Goal: Information Seeking & Learning: Learn about a topic

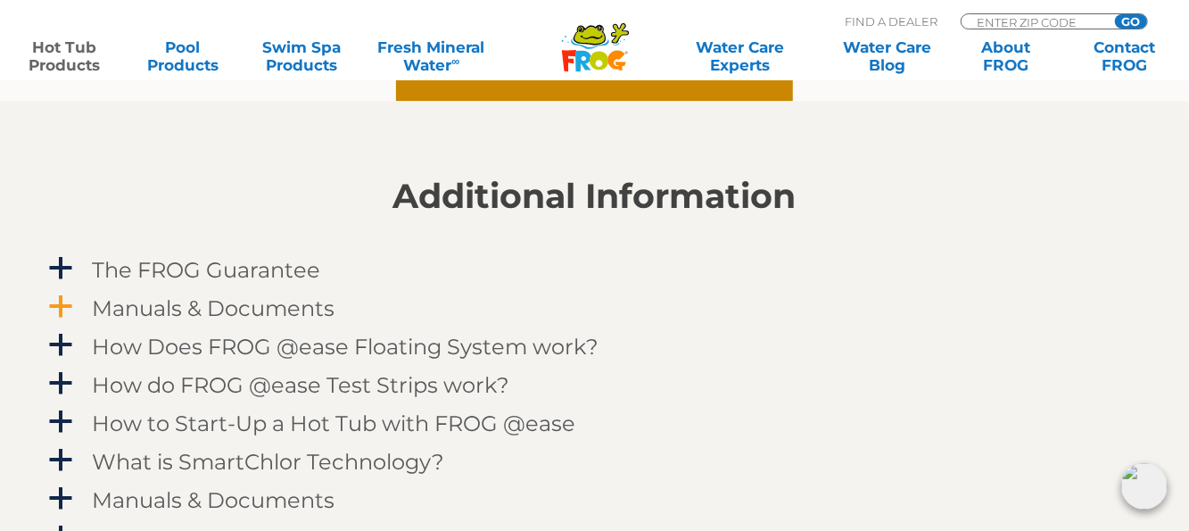
scroll to position [1785, 0]
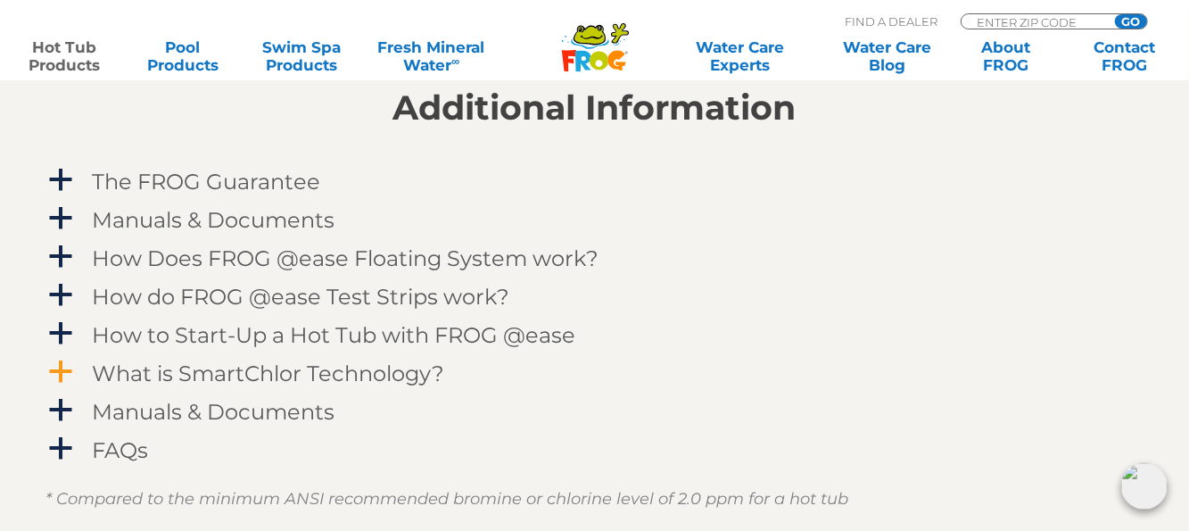
click at [54, 370] on span "a" at bounding box center [61, 372] width 27 height 27
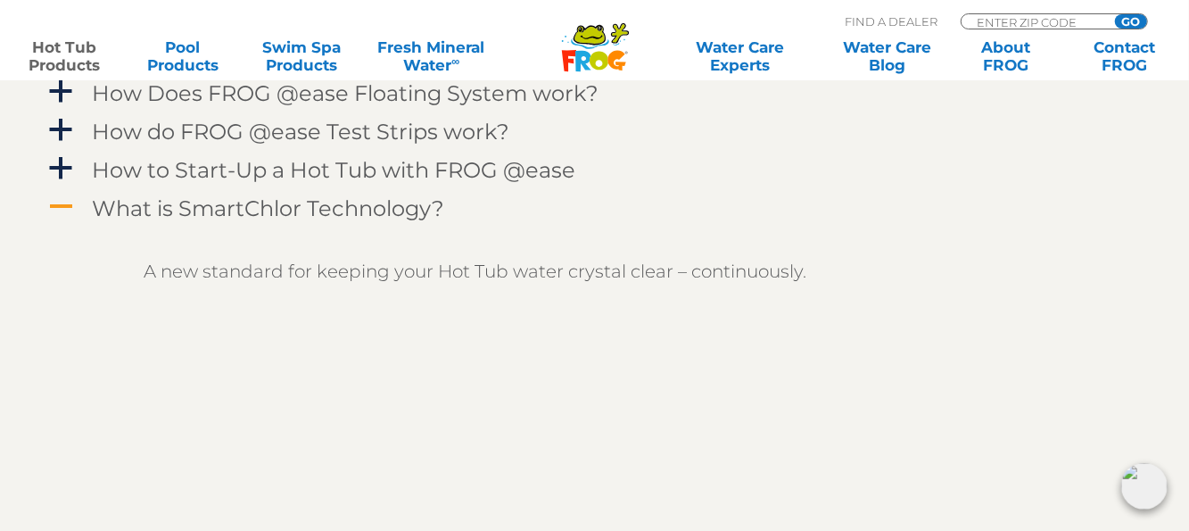
scroll to position [1695, 0]
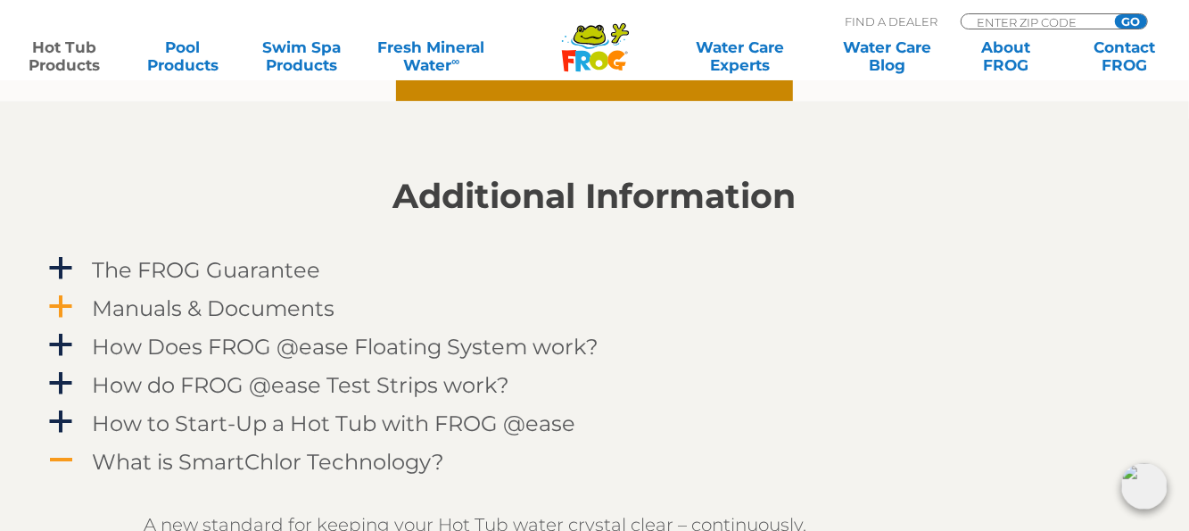
click at [70, 306] on span "a" at bounding box center [61, 307] width 27 height 27
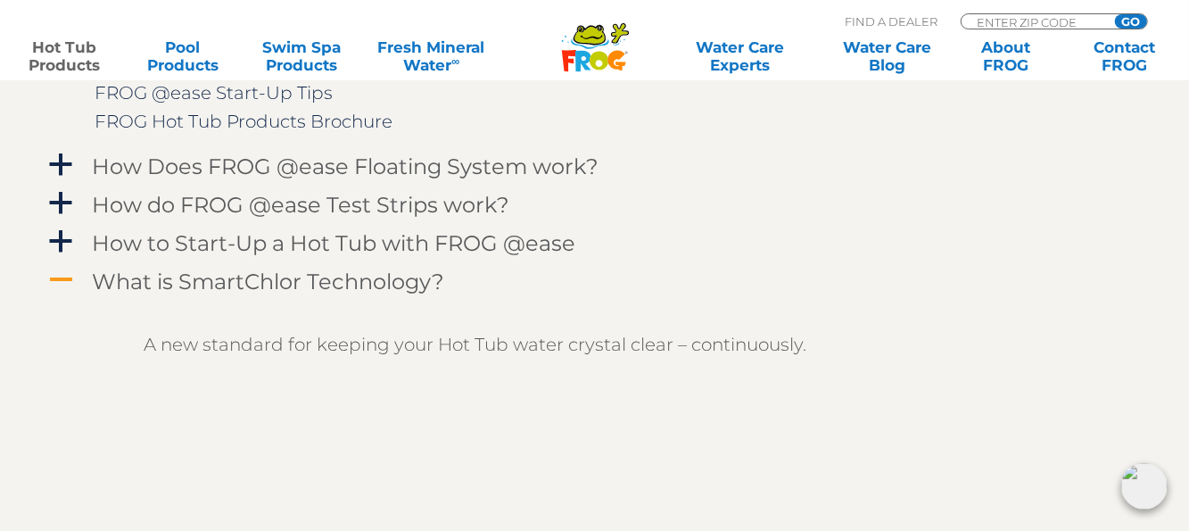
scroll to position [2052, 0]
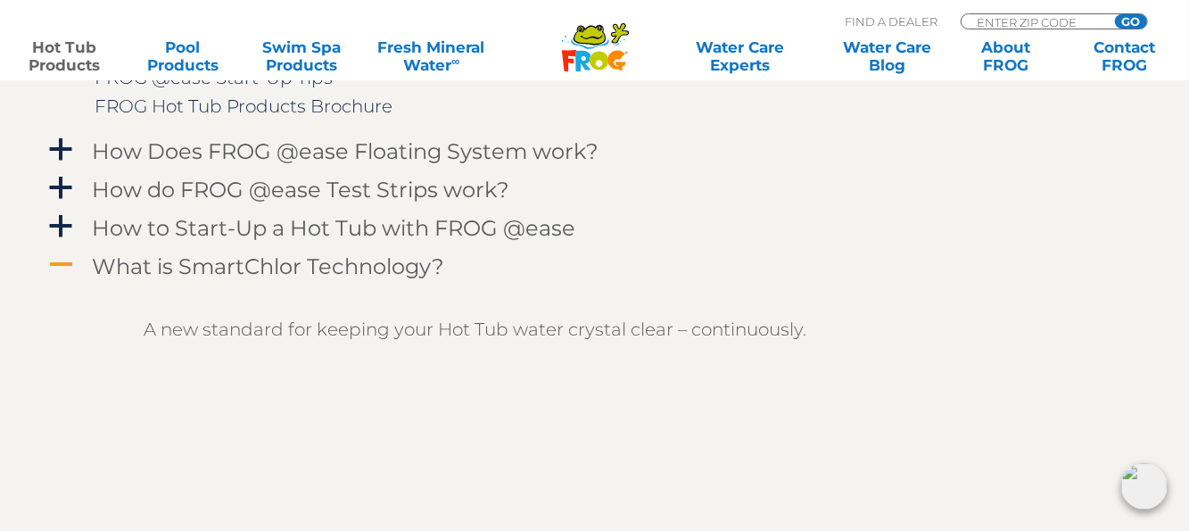
click at [186, 268] on h4 "What is SmartChlor Technology?" at bounding box center [269, 266] width 352 height 24
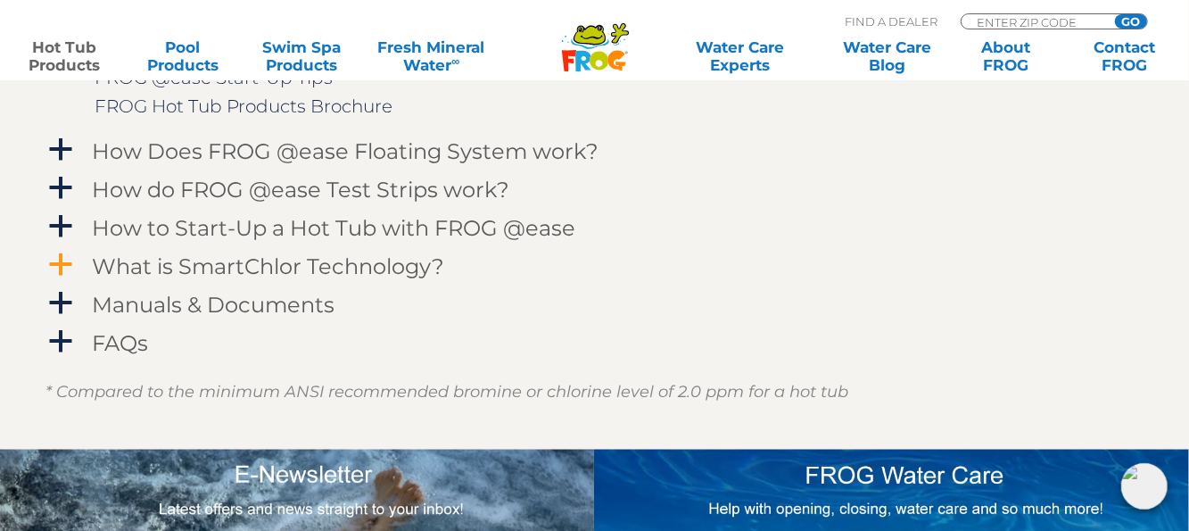
click at [186, 268] on h4 "What is SmartChlor Technology?" at bounding box center [269, 266] width 352 height 24
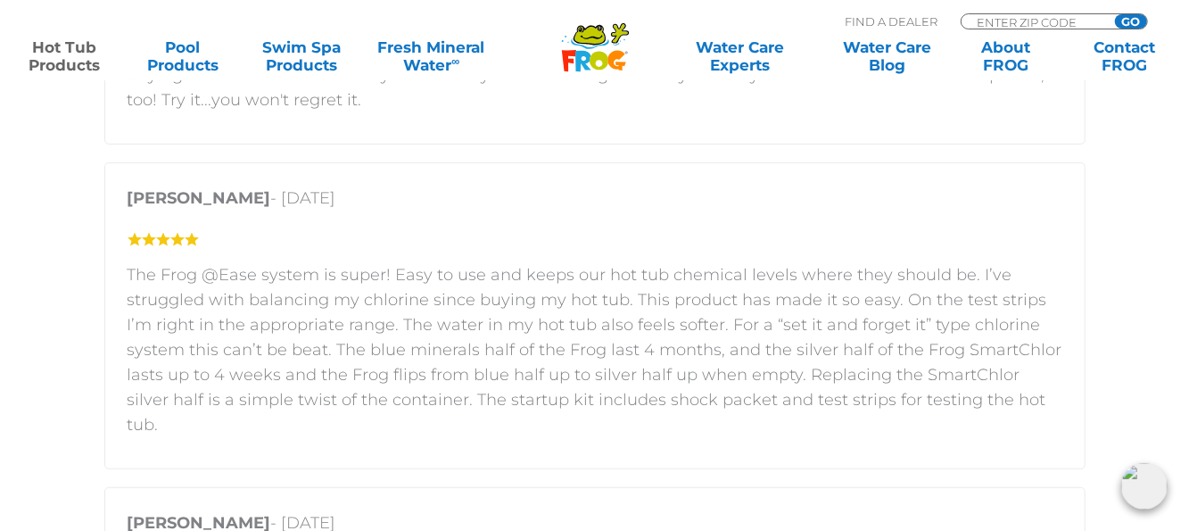
scroll to position [4105, 0]
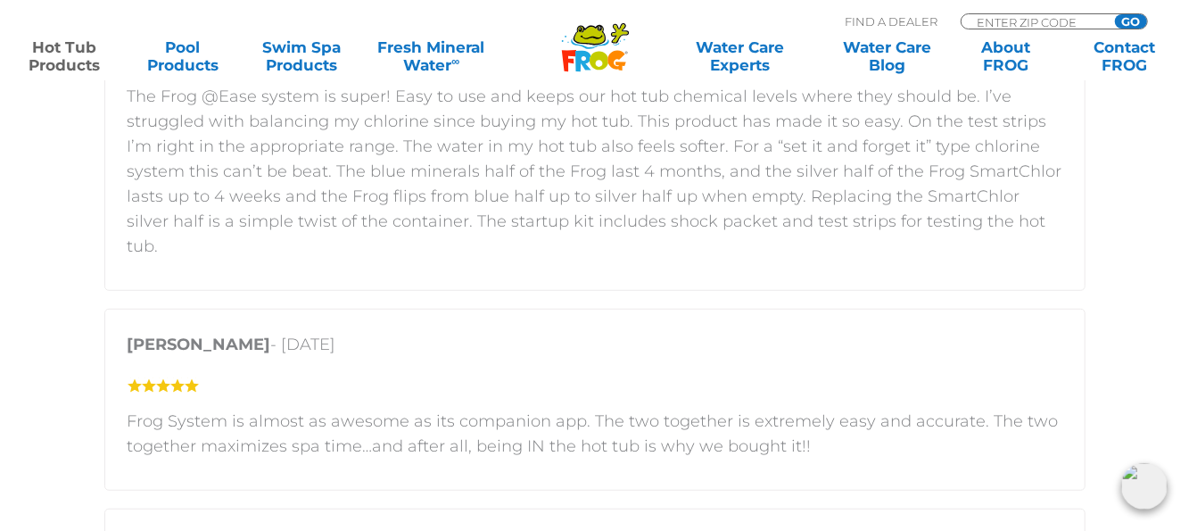
drag, startPoint x: 44, startPoint y: 229, endPoint x: 43, endPoint y: 219, distance: 10.7
click at [44, 228] on section "Customer Reviews 5 star = 79% 4 star = 9% 3 star = 4% 2 star = 4% 1 star = 4% F…" at bounding box center [594, 503] width 1189 height 2213
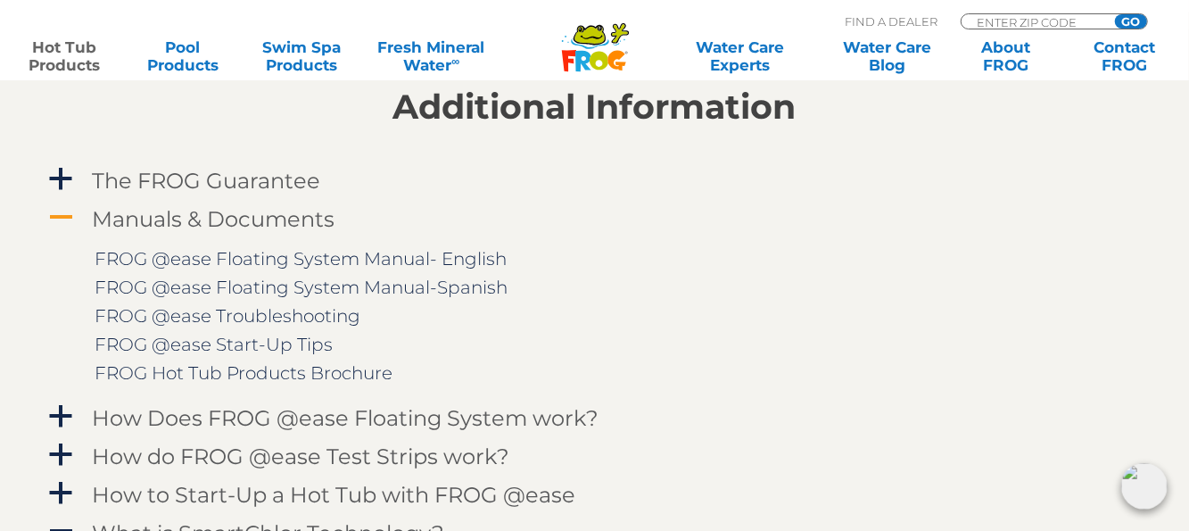
scroll to position [1785, 0]
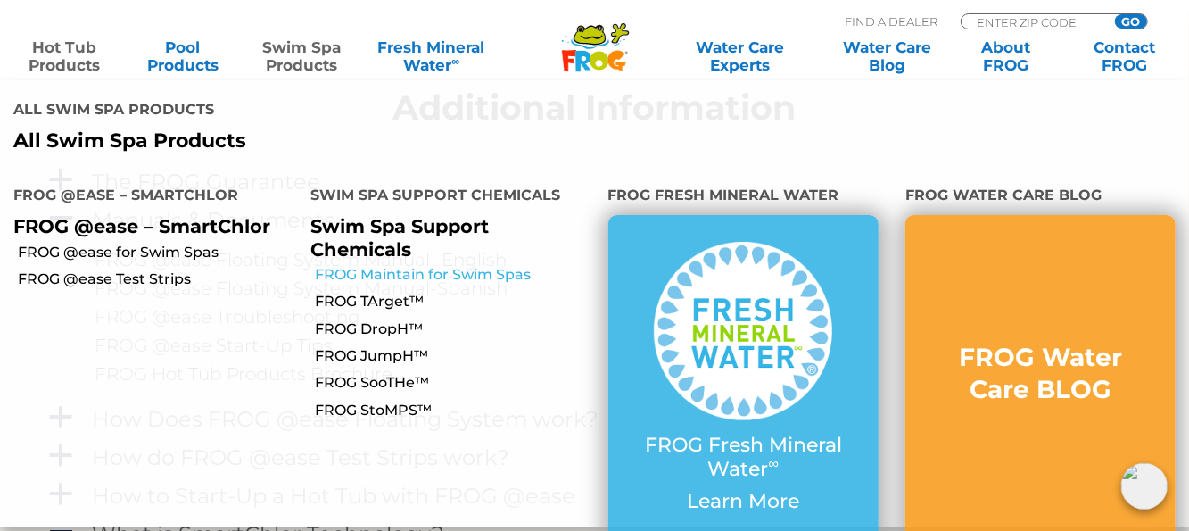
click at [373, 265] on link "FROG Maintain for Swim Spas" at bounding box center [454, 275] width 279 height 20
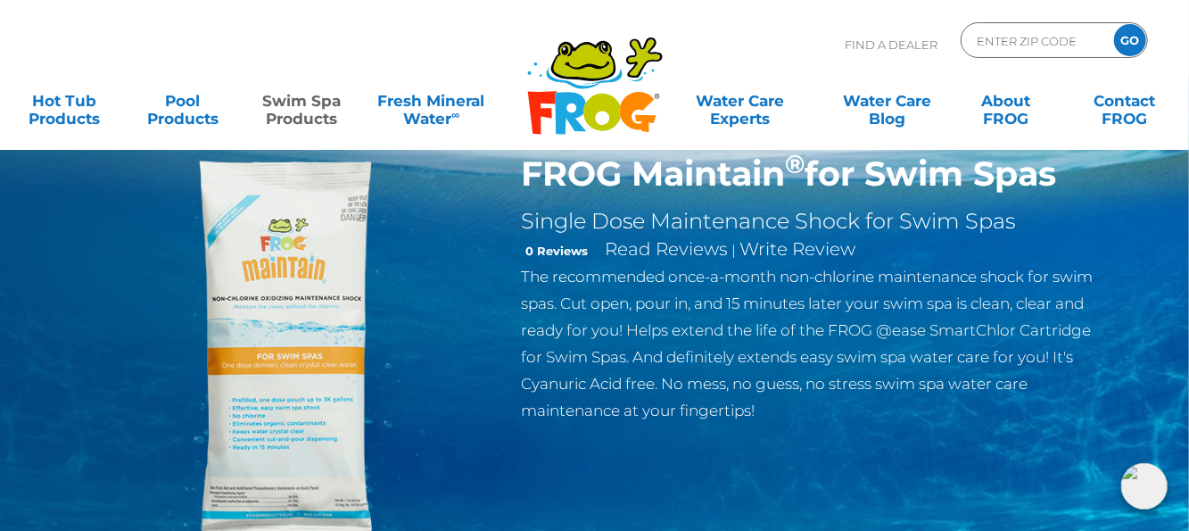
scroll to position [89, 0]
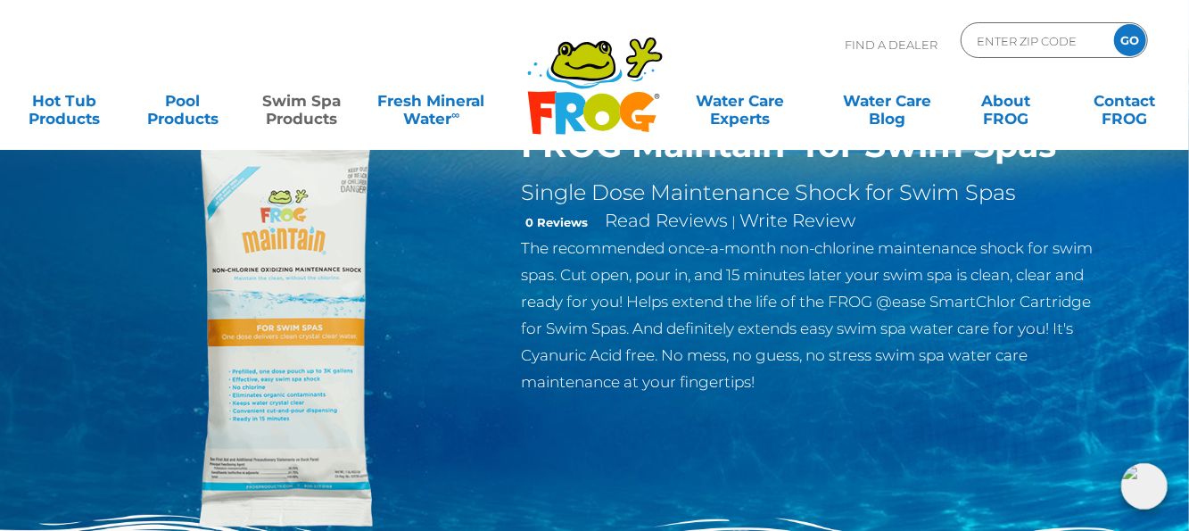
click at [298, 220] on img at bounding box center [291, 329] width 409 height 409
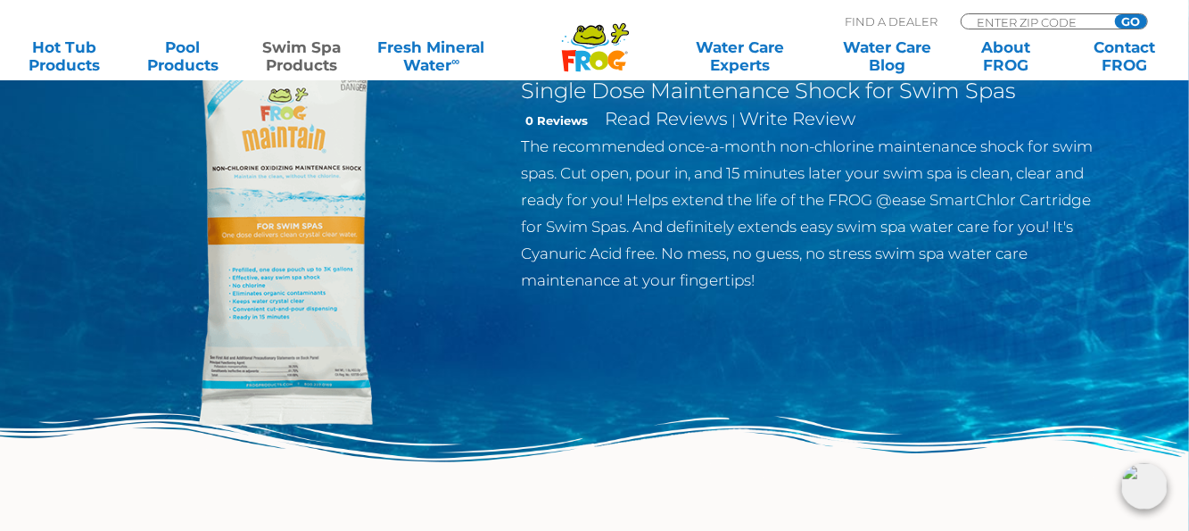
scroll to position [357, 0]
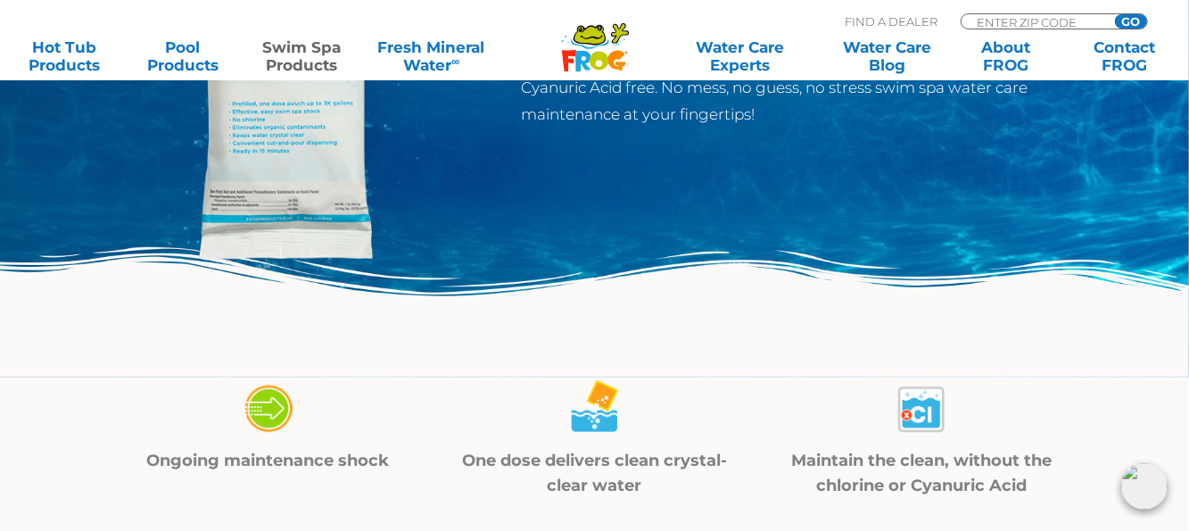
click at [262, 222] on img at bounding box center [291, 61] width 409 height 409
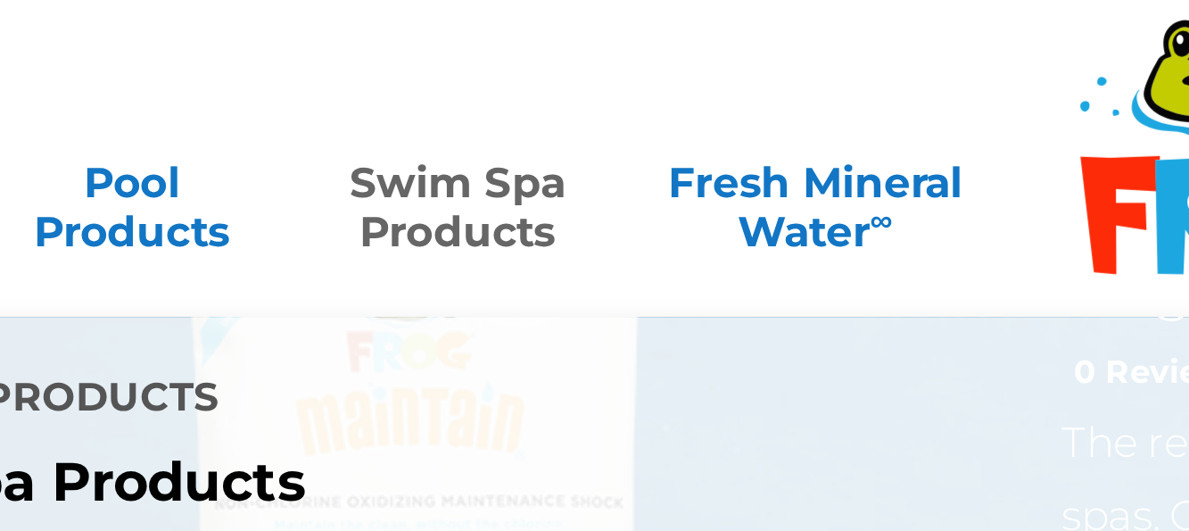
scroll to position [142, 0]
